Goal: Information Seeking & Learning: Learn about a topic

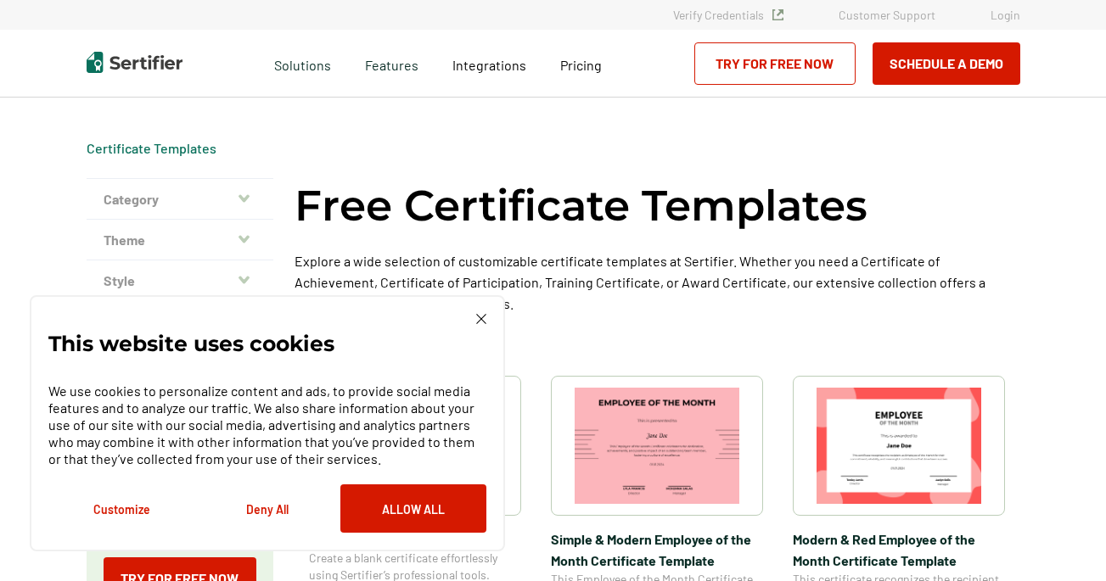
click at [476, 318] on img at bounding box center [481, 319] width 10 height 10
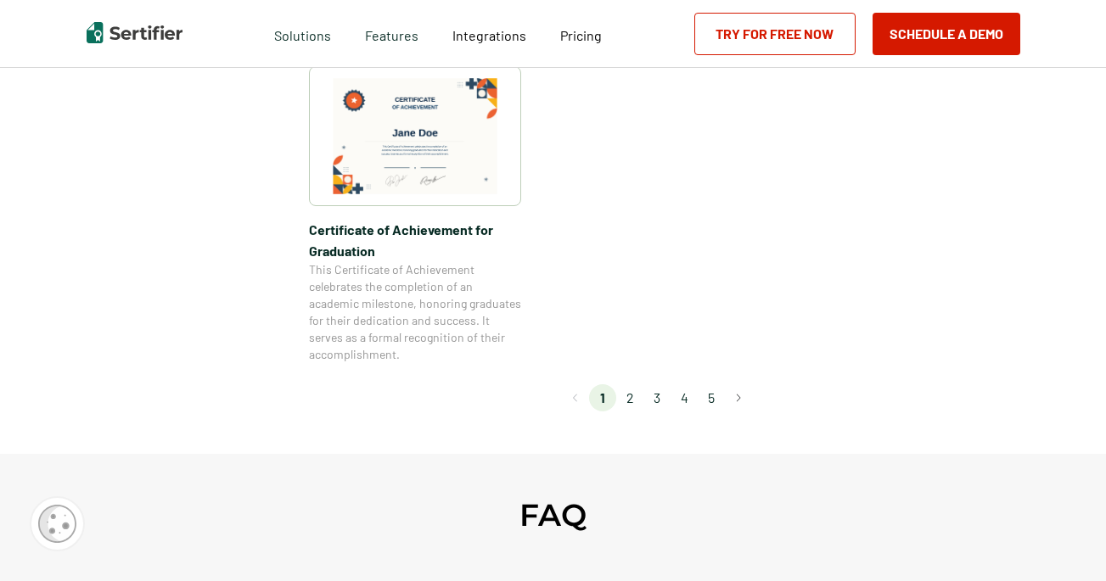
scroll to position [1553, 0]
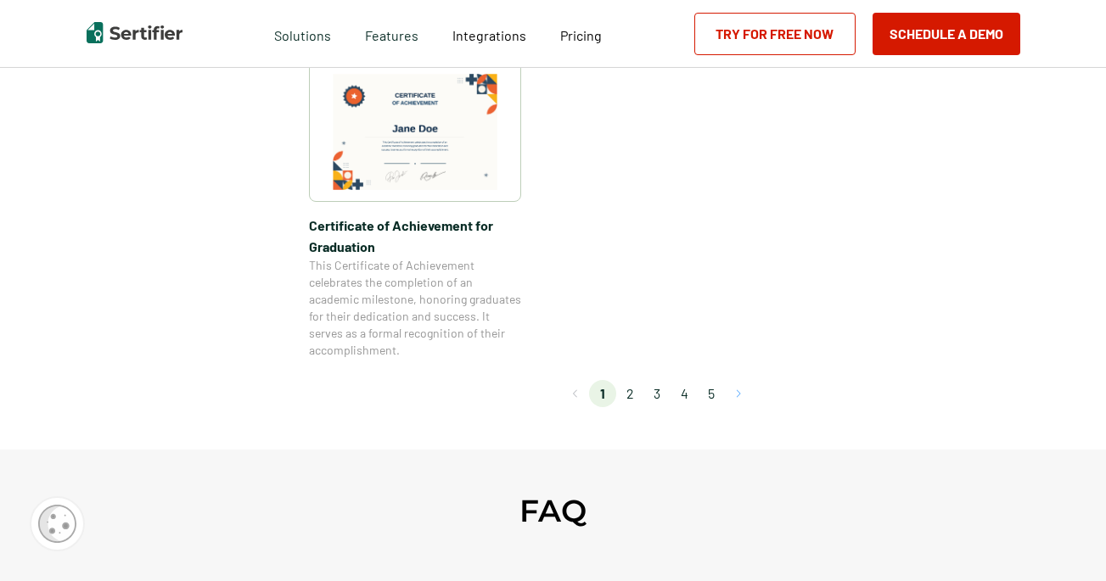
click at [739, 392] on button "Go to next page" at bounding box center [738, 393] width 27 height 27
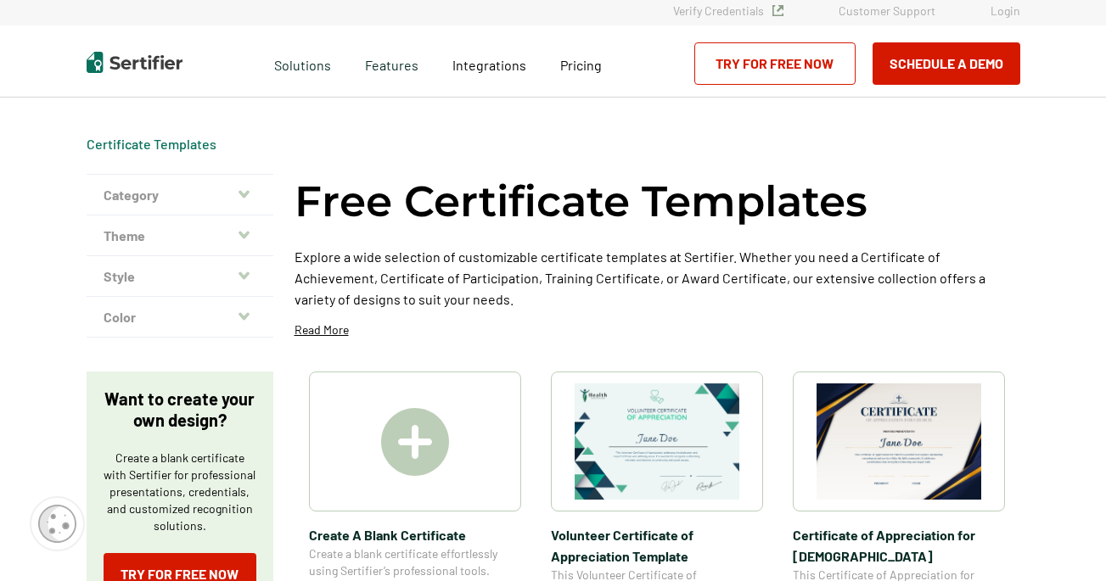
scroll to position [0, 0]
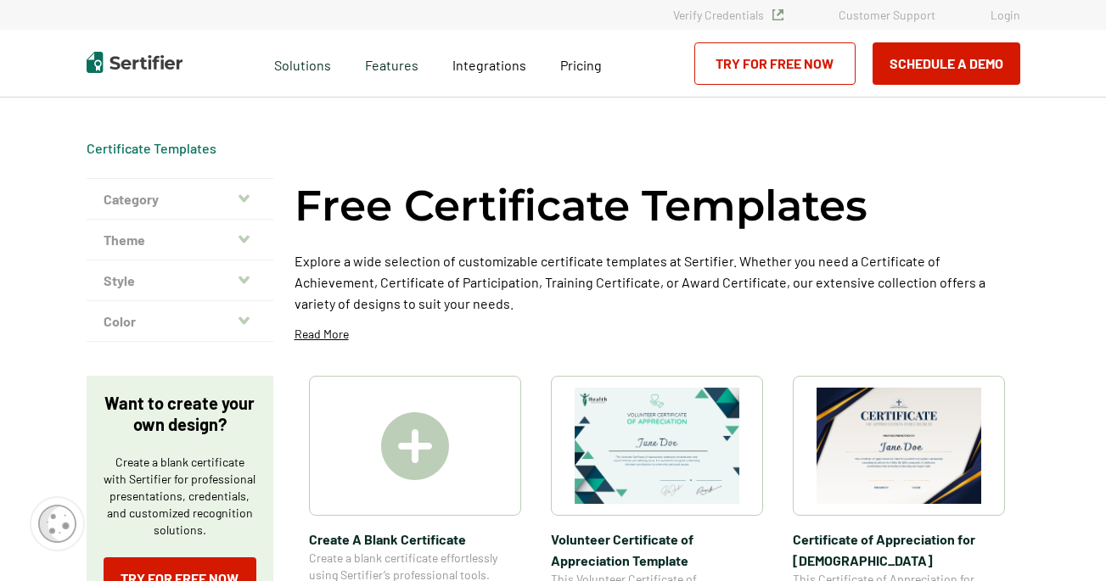
click at [244, 194] on icon "button" at bounding box center [243, 199] width 11 height 14
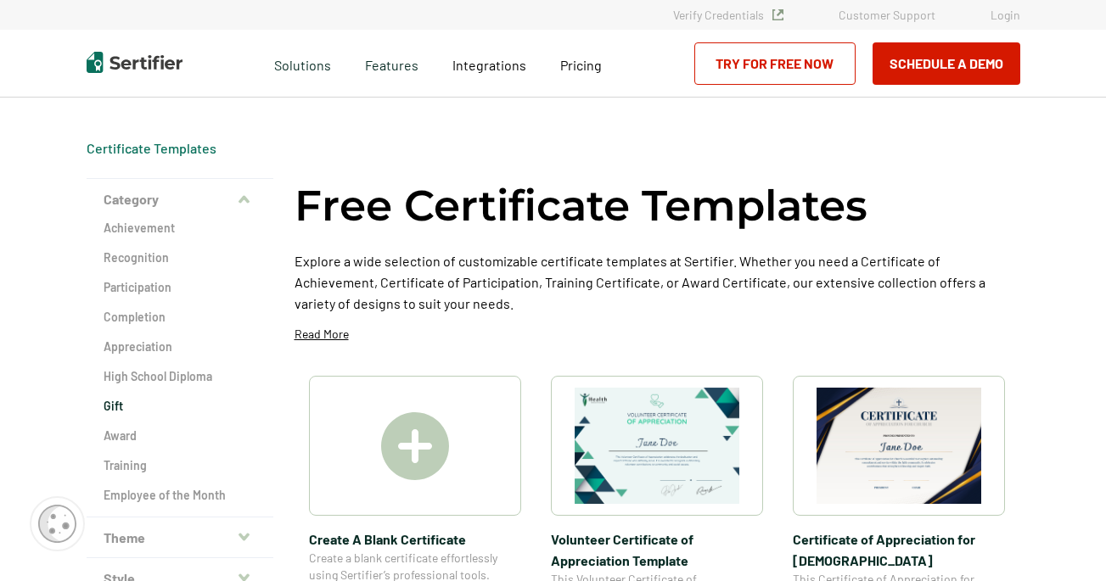
click at [115, 408] on h2 "Gift" at bounding box center [180, 406] width 153 height 17
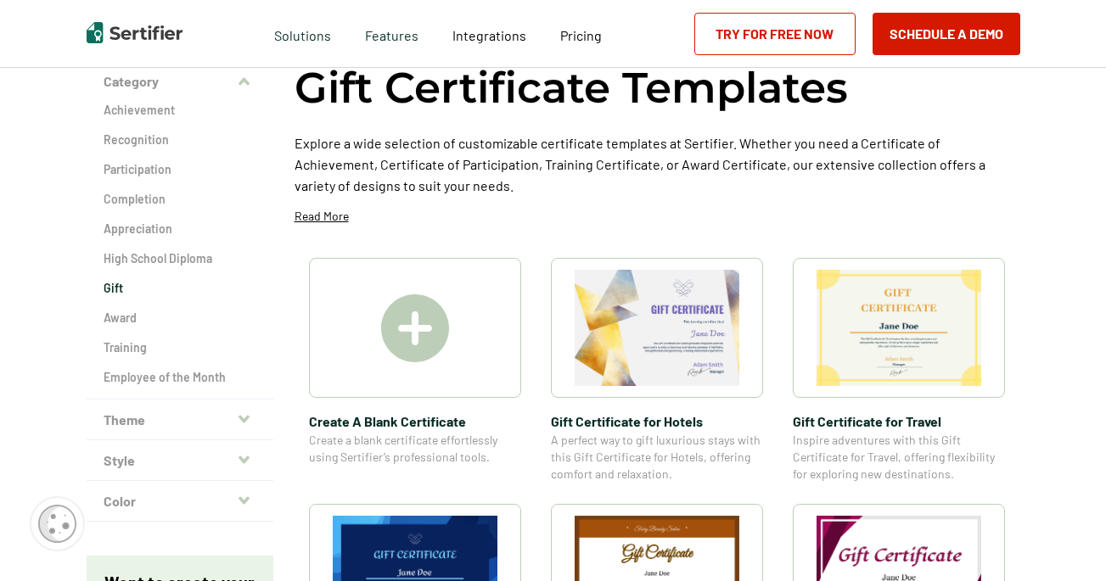
scroll to position [116, 0]
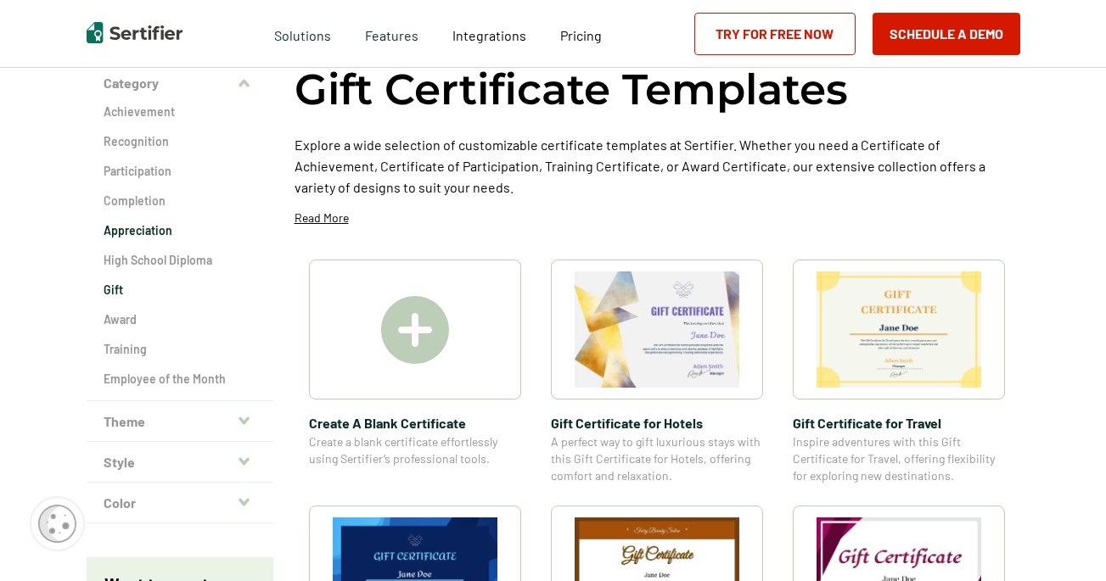
click at [147, 233] on h2 "Appreciation" at bounding box center [180, 230] width 153 height 17
